Goal: Use online tool/utility

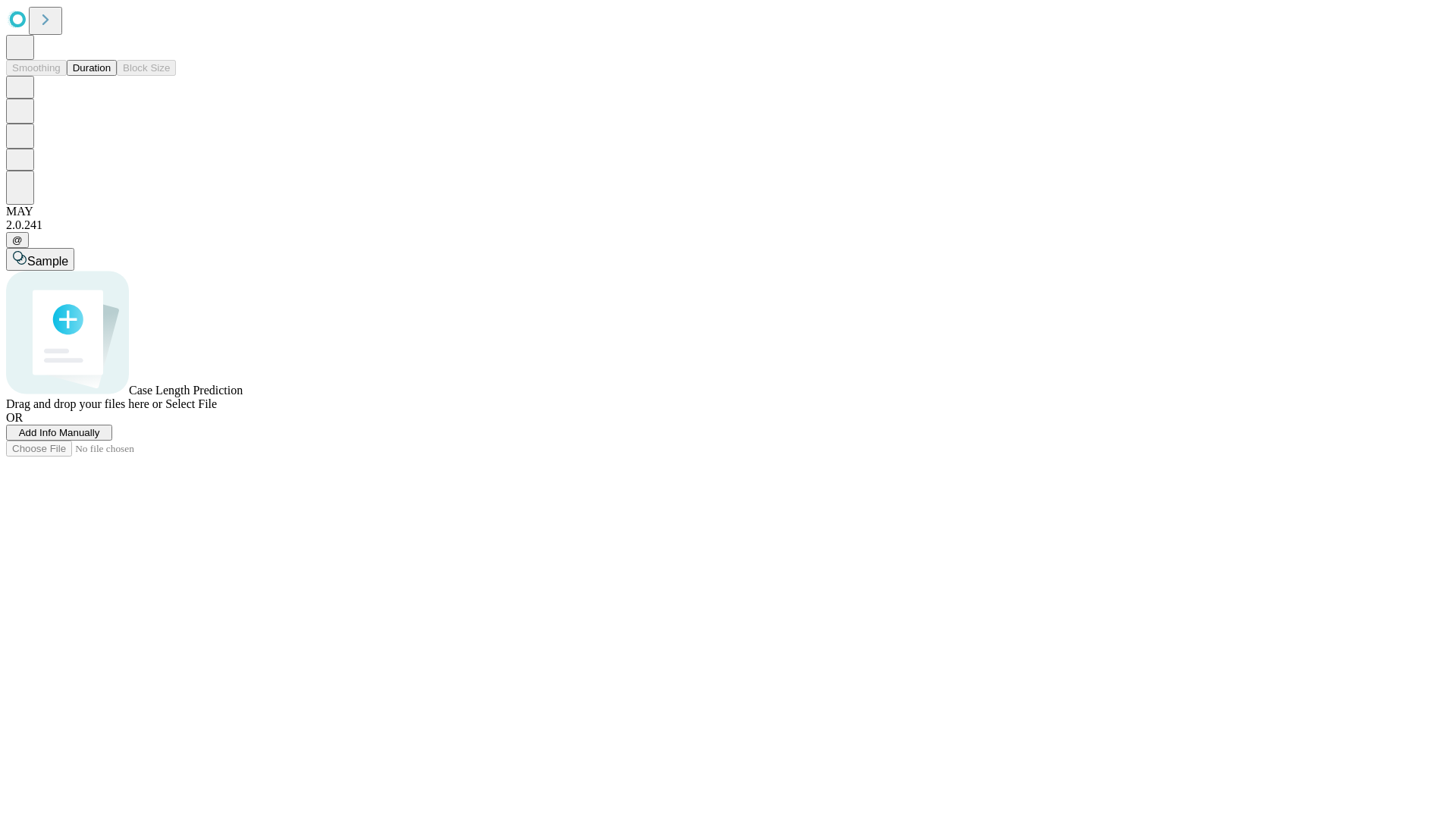
click at [111, 76] on button "Duration" at bounding box center [92, 67] width 50 height 16
click at [68, 255] on span "Sample" at bounding box center [48, 260] width 41 height 13
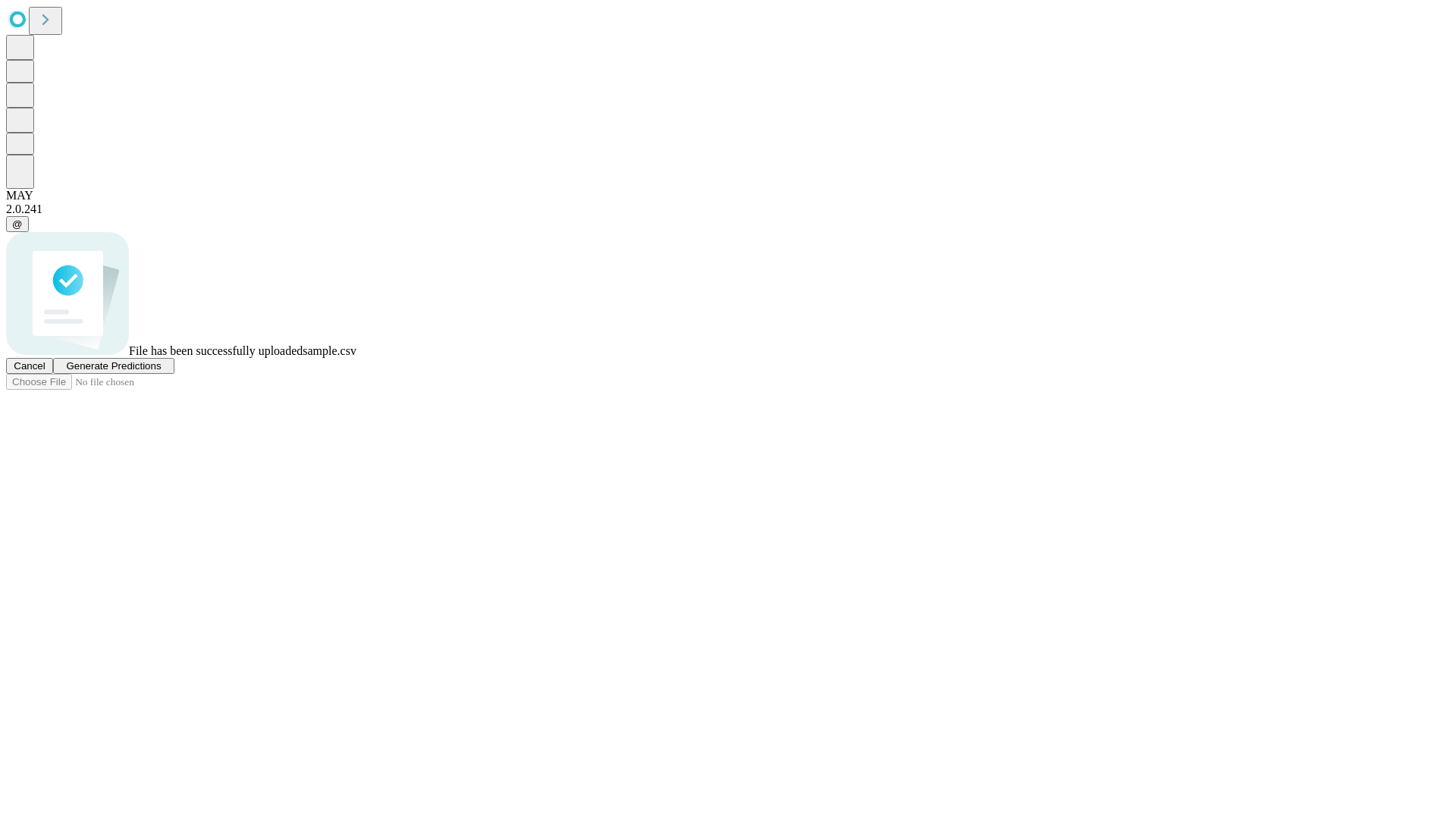
click at [160, 372] on span "Generate Predictions" at bounding box center [113, 366] width 95 height 12
